Goal: Task Accomplishment & Management: Manage account settings

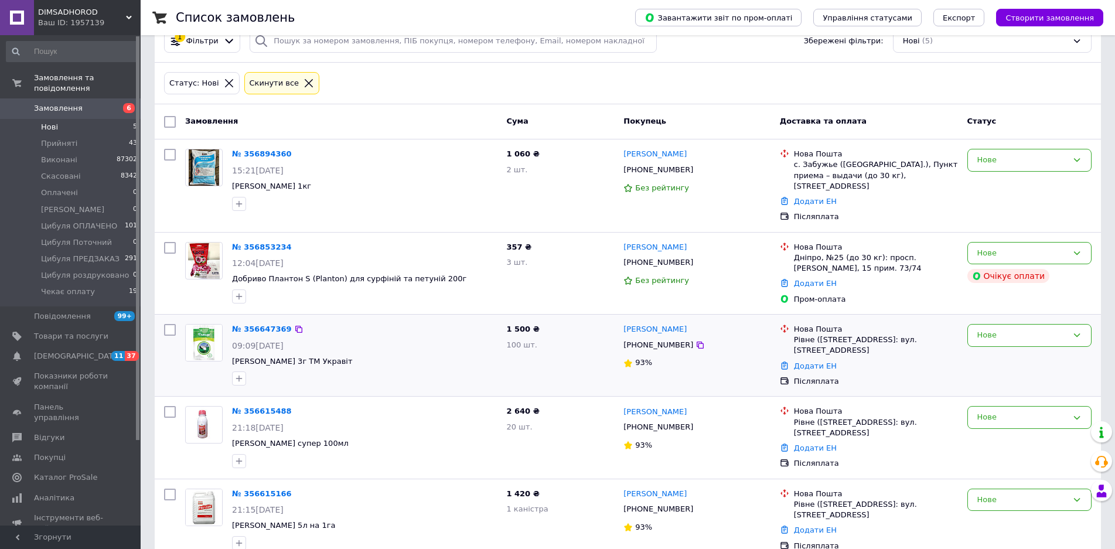
scroll to position [44, 0]
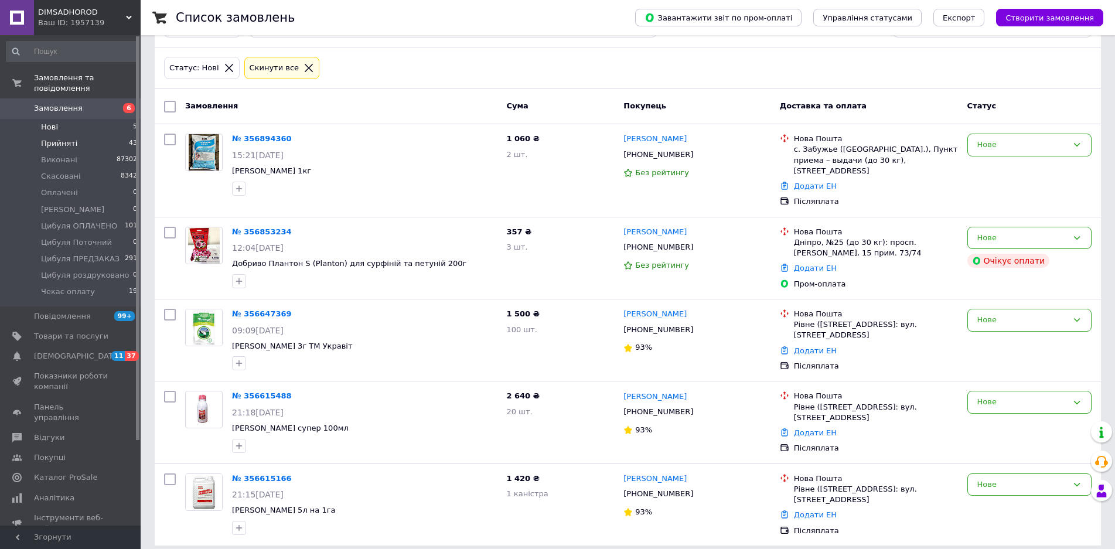
click at [71, 138] on span "Прийняті" at bounding box center [59, 143] width 36 height 11
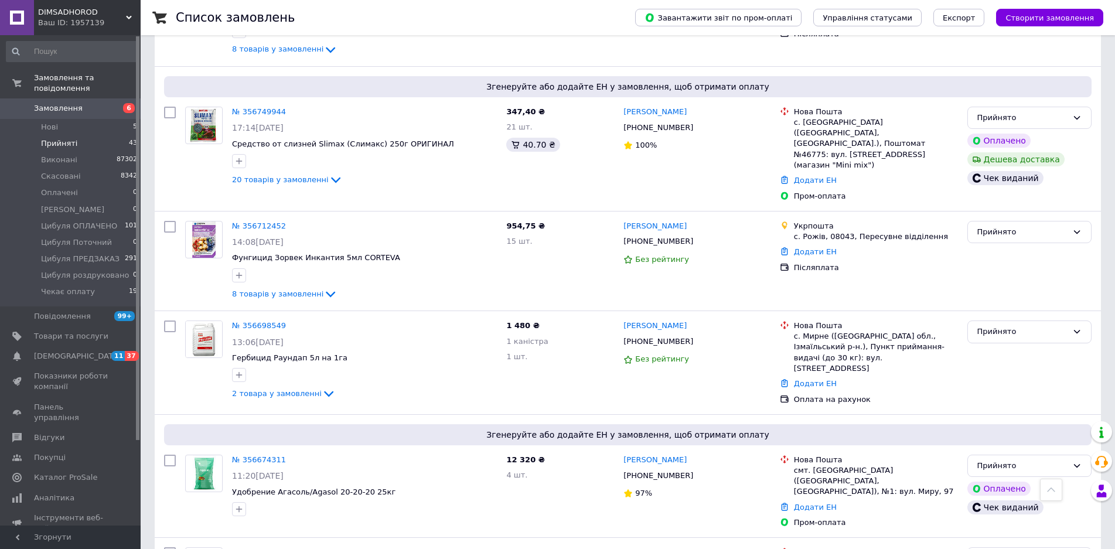
scroll to position [2578, 0]
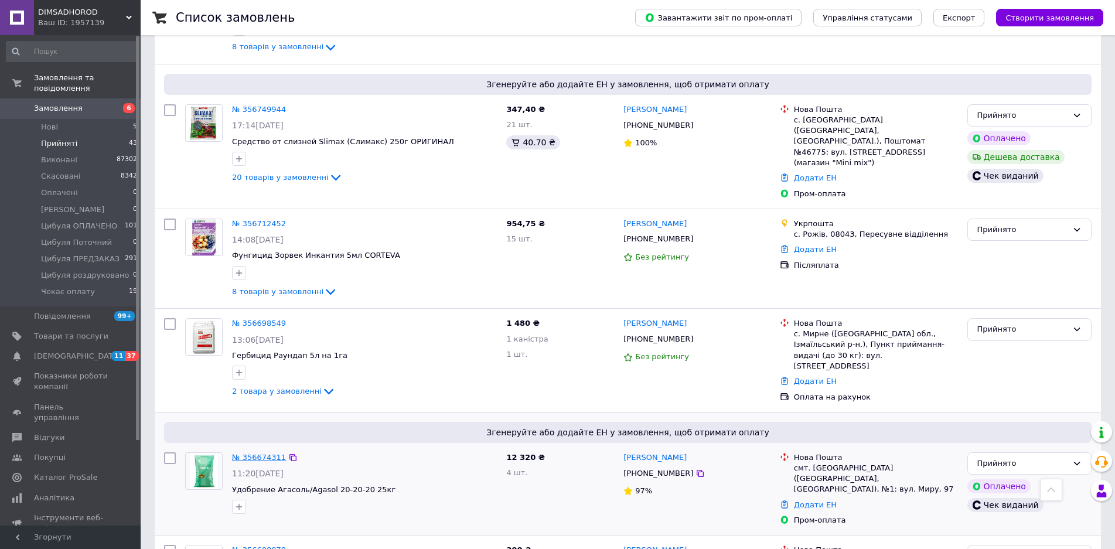
click at [266, 453] on link "№ 356674311" at bounding box center [259, 457] width 54 height 9
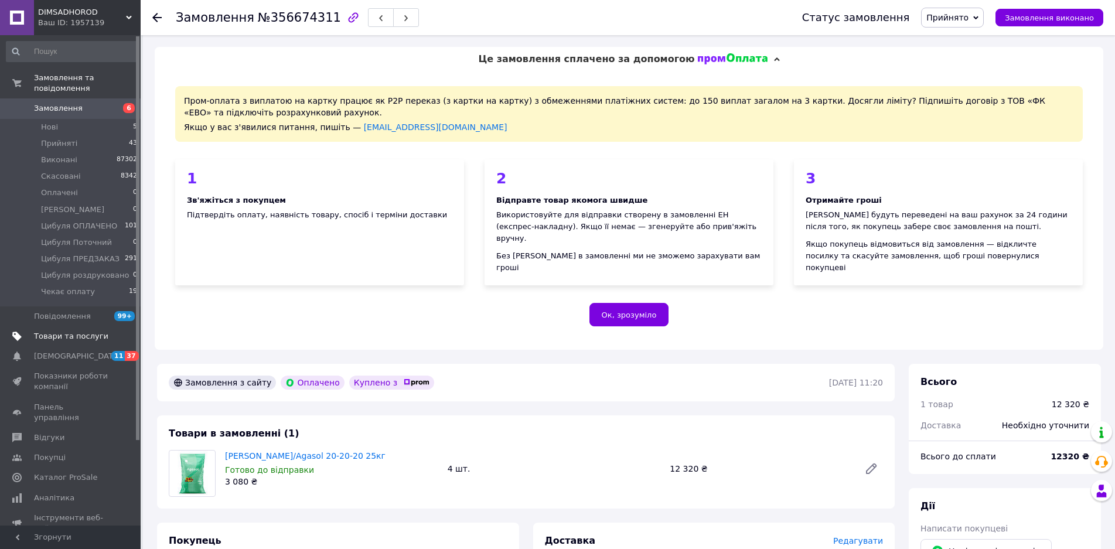
click at [52, 331] on span "Товари та послуги" at bounding box center [71, 336] width 74 height 11
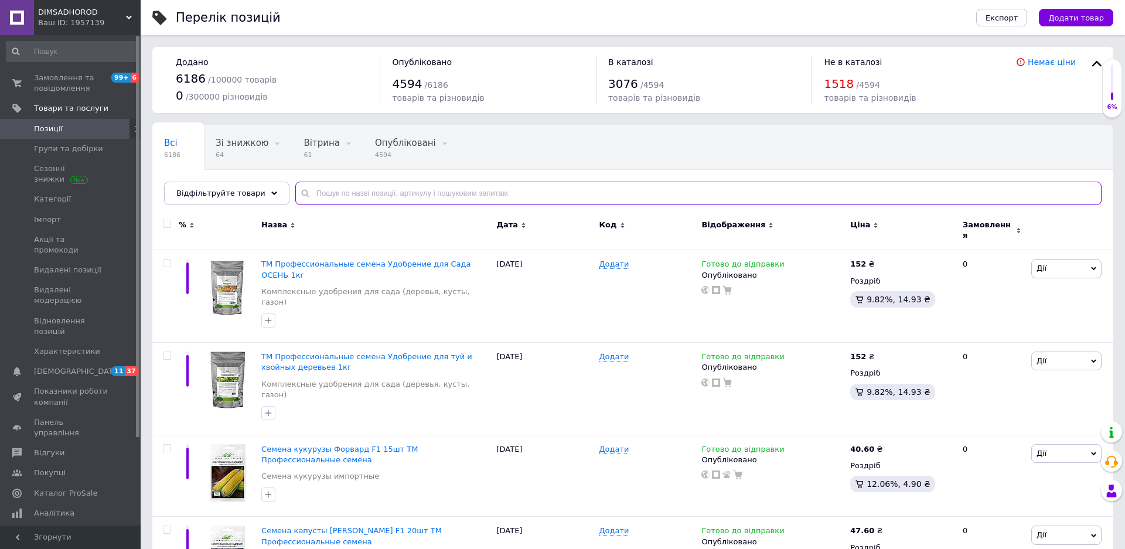
click at [324, 183] on input "text" at bounding box center [698, 193] width 806 height 23
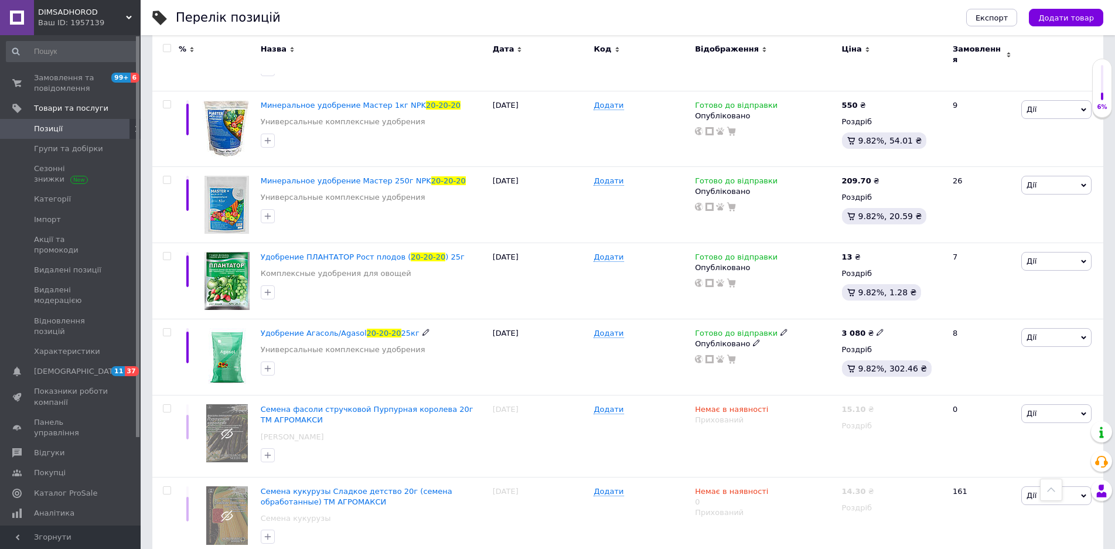
scroll to position [410, 0]
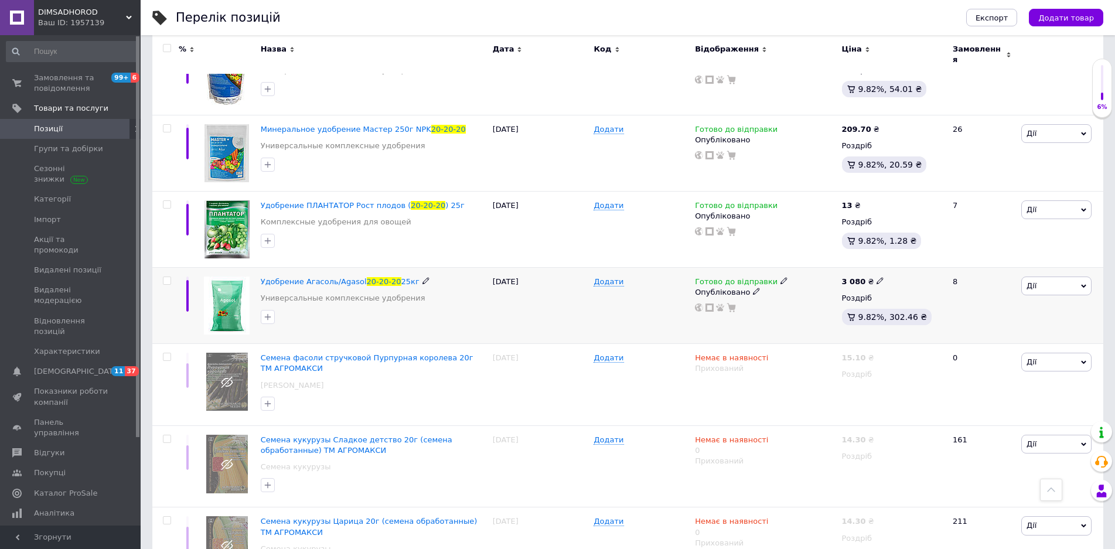
type input "20-20-20"
click at [877, 277] on icon at bounding box center [879, 280] width 7 height 7
drag, startPoint x: 937, startPoint y: 241, endPoint x: 882, endPoint y: 254, distance: 56.0
click at [882, 254] on div "Ціна 3080 Валюта ₴ $ EUR CHF GBP ¥ PLN ₸ MDL HUF KGS CNY TRY KRW lei" at bounding box center [961, 283] width 159 height 98
click at [801, 224] on div "Готово до відправки Опубліковано" at bounding box center [765, 230] width 146 height 76
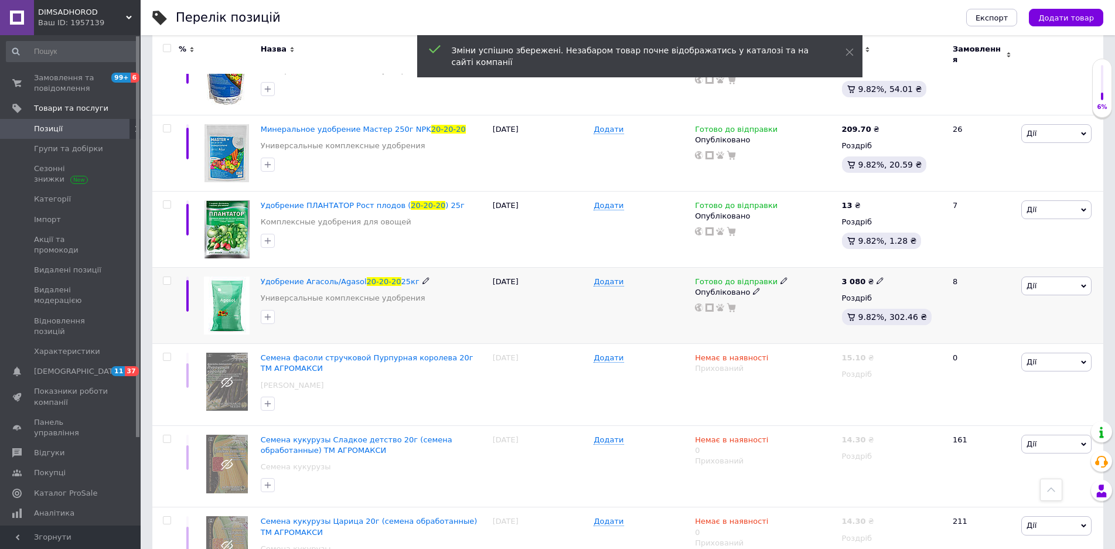
click at [878, 277] on span at bounding box center [880, 281] width 8 height 8
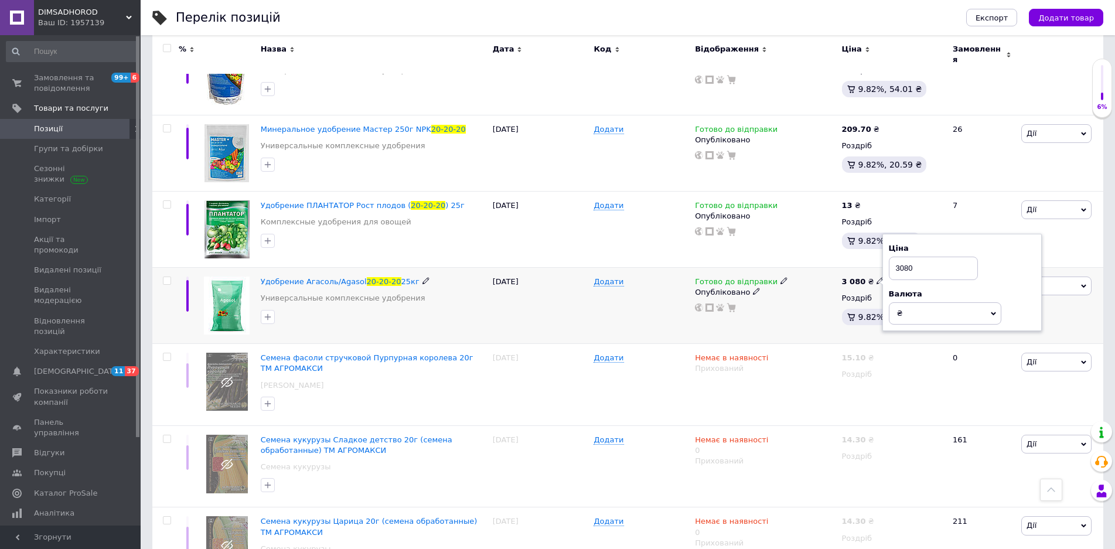
drag, startPoint x: 916, startPoint y: 239, endPoint x: 867, endPoint y: 245, distance: 49.6
click at [867, 268] on div "3 080 ₴ Ціна 3080 Валюта ₴ $ EUR CHF GBP ¥ PLN ₸ MDL HUF KGS CNY TRY KRW lei Ро…" at bounding box center [892, 306] width 107 height 76
type input "3180"
